Goal: Obtain resource: Download file/media

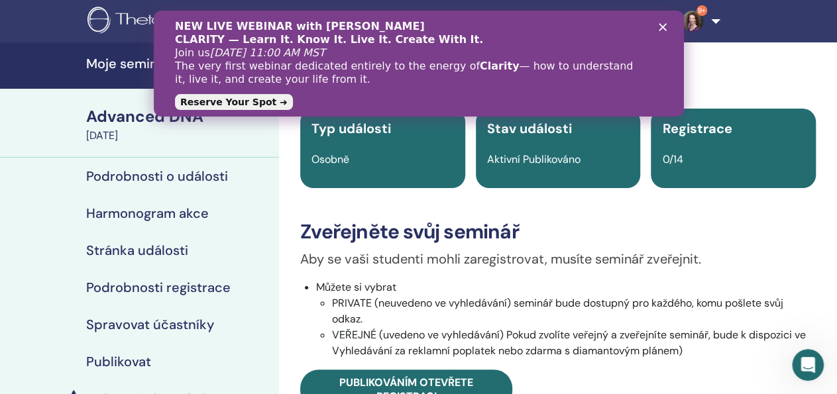
click at [244, 105] on link "Reserve Your Spot ➜" at bounding box center [233, 102] width 118 height 16
click at [661, 27] on polygon "Zavřít" at bounding box center [662, 27] width 8 height 8
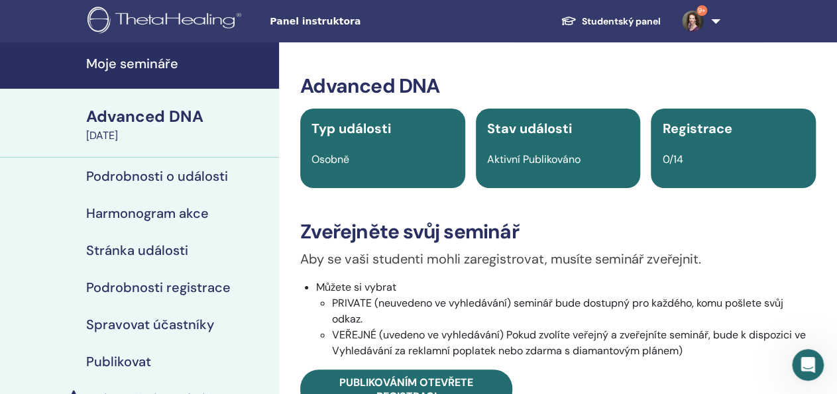
click at [154, 71] on h4 "Moje semináře" at bounding box center [178, 64] width 185 height 16
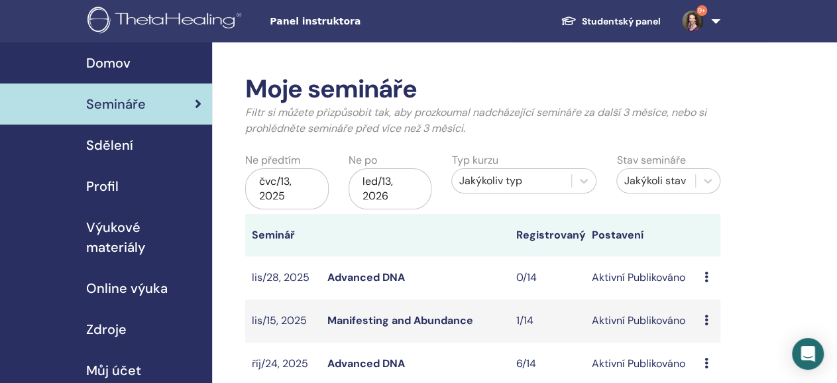
click at [161, 221] on span "Výukové materiály" at bounding box center [143, 237] width 115 height 40
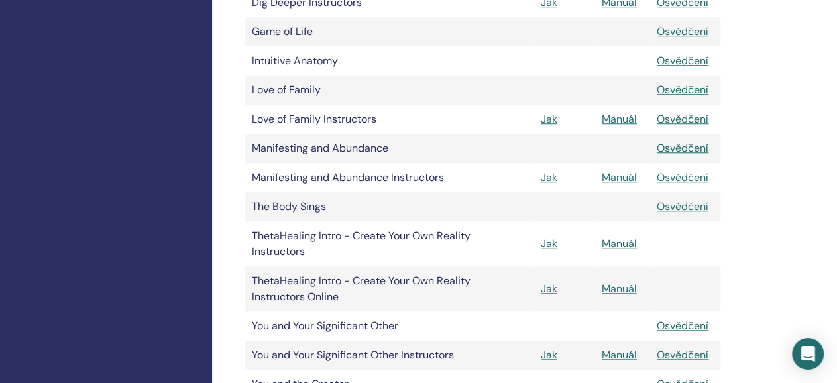
scroll to position [519, 0]
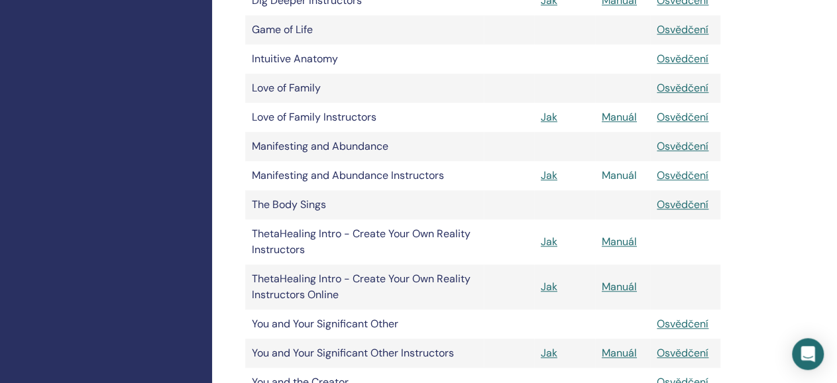
click at [609, 178] on link "Manuál" at bounding box center [618, 175] width 35 height 14
